Goal: Obtain resource: Download file/media

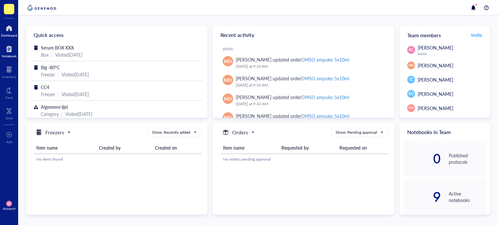
click at [8, 58] on div "Notebook" at bounding box center [9, 51] width 18 height 18
click at [13, 52] on div at bounding box center [9, 49] width 15 height 10
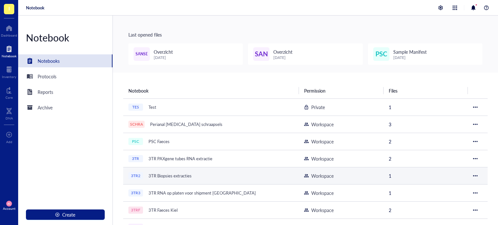
click at [473, 175] on div at bounding box center [475, 176] width 5 height 5
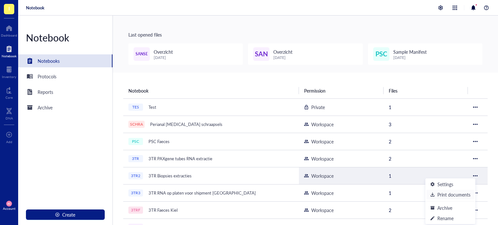
click at [458, 193] on div "Print documents" at bounding box center [453, 194] width 33 height 7
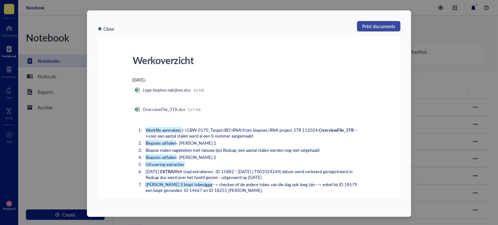
click at [363, 27] on span "Print documents" at bounding box center [378, 26] width 33 height 8
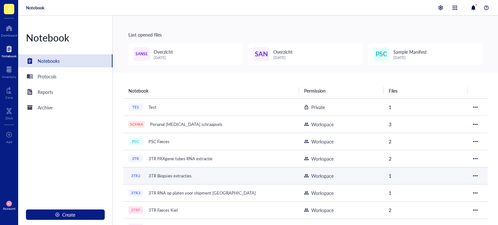
click at [201, 175] on div "3TR2 3TR Biopsies extracties" at bounding box center [209, 175] width 162 height 9
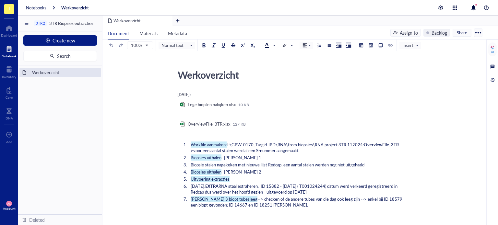
click at [459, 35] on span "Share" at bounding box center [462, 33] width 10 height 6
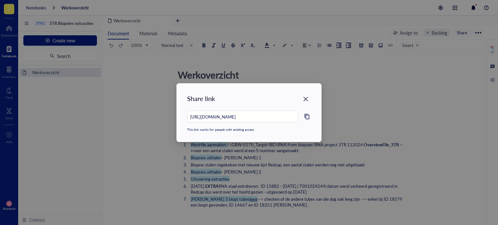
drag, startPoint x: 306, startPoint y: 97, endPoint x: 410, endPoint y: 72, distance: 106.4
click at [307, 97] on icon "Close" at bounding box center [306, 99] width 6 height 6
type input "[URL][DOMAIN_NAME]"
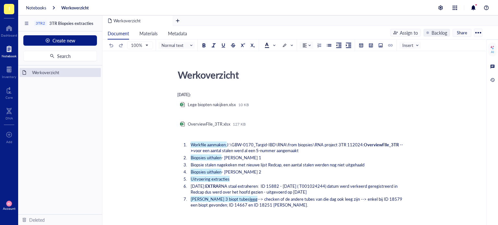
click at [480, 34] on div at bounding box center [478, 33] width 10 height 10
click at [461, 52] on div "Download" at bounding box center [458, 54] width 37 height 6
